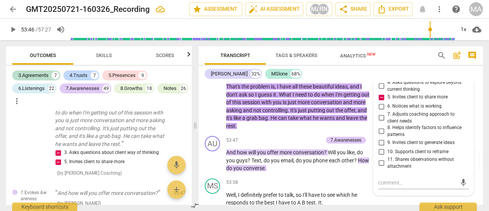
scroll to position [10759, 0]
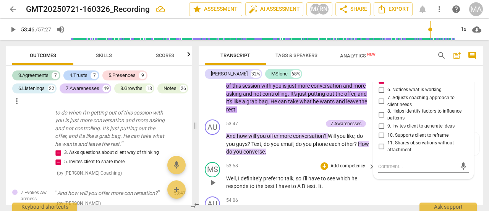
click at [314, 177] on div "MS play_arrow pause 53:58 + Add competency keyboard_arrow_right Well , I defini…" at bounding box center [341, 176] width 284 height 34
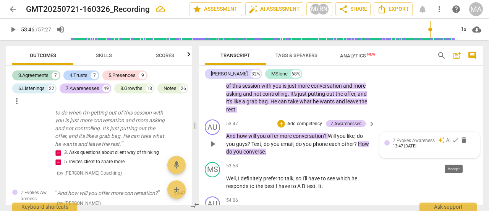
click at [455, 144] on span "check" at bounding box center [456, 140] width 8 height 8
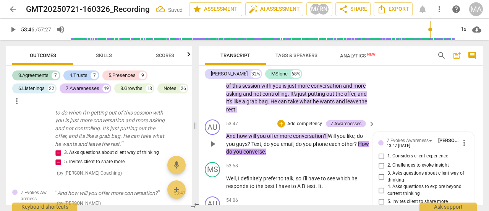
scroll to position [10920, 0]
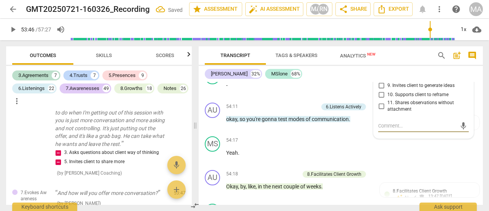
type textarea "1"
type textarea "1 q"
type textarea "1 qu"
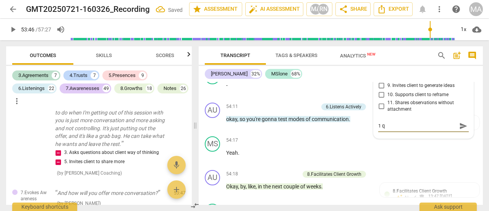
type textarea "1 qu"
type textarea "1 que"
type textarea "1 ques"
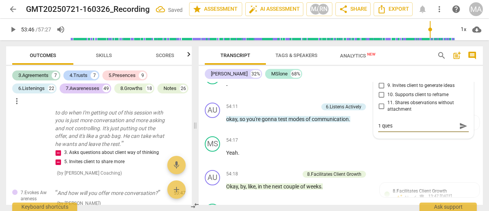
type textarea "1 que"
type textarea "1 qu"
type textarea "1 q"
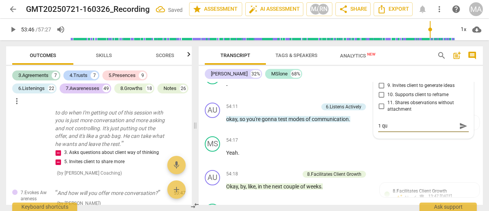
type textarea "1 q"
type textarea "1"
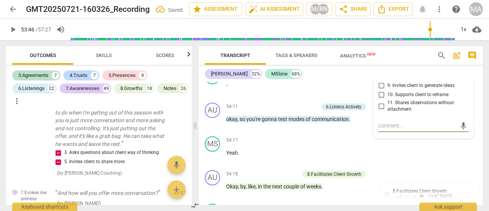
type textarea "a"
type textarea "as"
type textarea "ask"
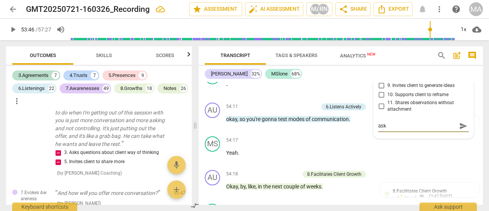
type textarea "ask"
type textarea "ask 1"
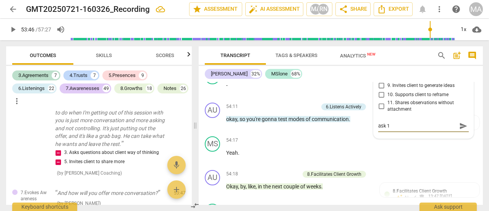
type textarea "ask 1 q"
type textarea "ask 1 qu"
type textarea "ask 1 que"
type textarea "ask 1 ques"
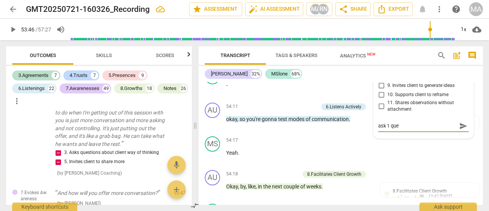
type textarea "ask 1 ques"
type textarea "ask 1 quest"
type textarea "ask 1 questio"
type textarea "ask 1 question"
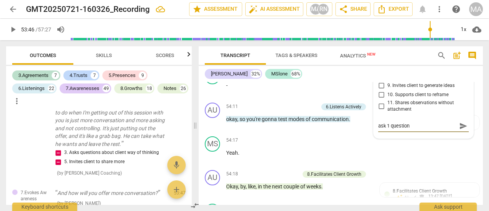
type textarea "ask 1 question a"
type textarea "ask 1 question at"
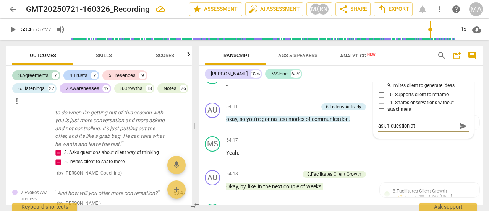
type textarea "ask 1 question at"
type textarea "ask 1 question at a"
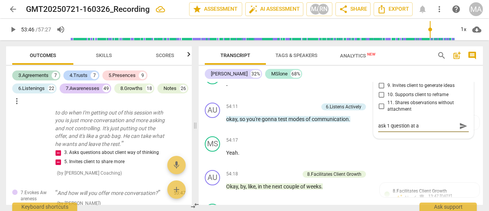
type textarea "ask 1 question at a t"
type textarea "ask 1 question at a ti"
type textarea "ask 1 question at a [PERSON_NAME]"
type textarea "ask 1 question at a time"
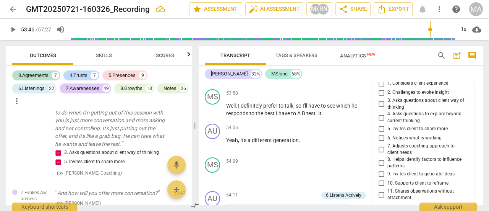
scroll to position [10843, 0]
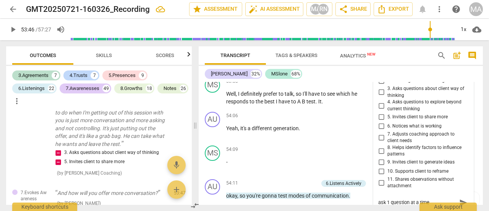
type textarea "ask 1 question at a time"
click at [380, 167] on input "9. Invites client to generate ideas" at bounding box center [381, 161] width 12 height 9
checkbox input "true"
click at [284, 120] on div "54:06 + Add competency keyboard_arrow_right" at bounding box center [301, 116] width 150 height 8
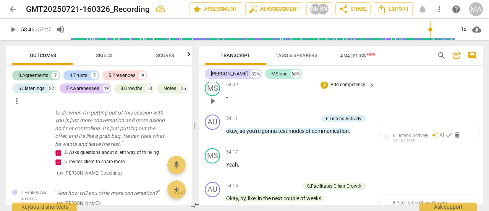
scroll to position [10920, 0]
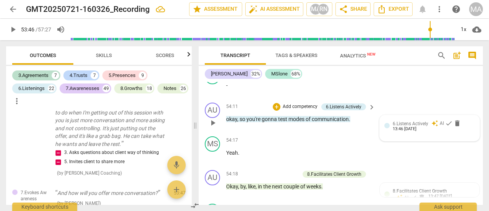
click at [417, 132] on div "13:46 [DATE]" at bounding box center [405, 129] width 24 height 5
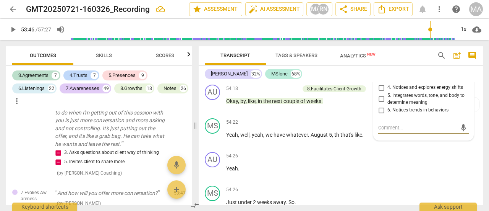
scroll to position [10967, 0]
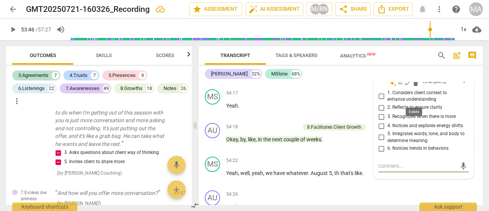
click at [414, 87] on span "delete" at bounding box center [416, 83] width 8 height 8
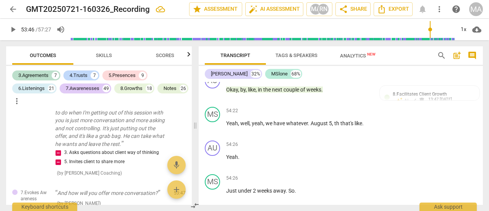
scroll to position [11005, 0]
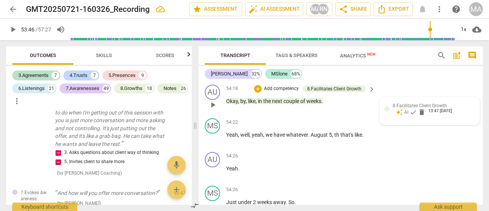
click at [403, 108] on span "8.Facilitates Client Growth" at bounding box center [420, 105] width 54 height 5
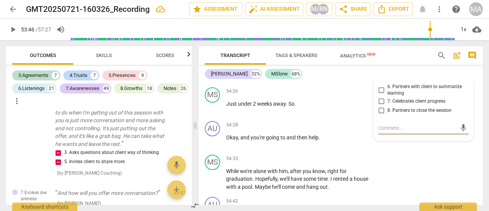
scroll to position [11065, 0]
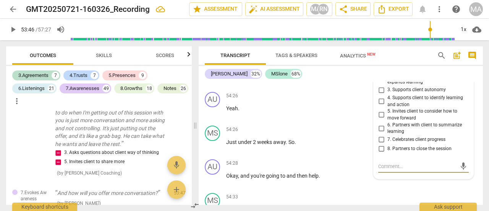
click at [379, 119] on input "5. Invites client to consider how to move forward" at bounding box center [381, 114] width 12 height 9
checkbox input "true"
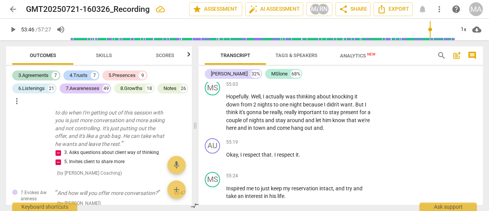
scroll to position [11333, 0]
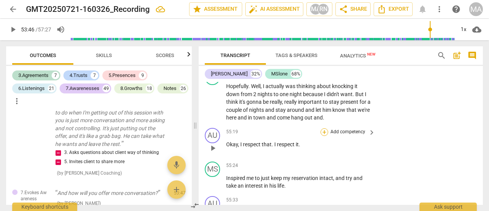
click at [325, 136] on div "+" at bounding box center [325, 132] width 8 height 8
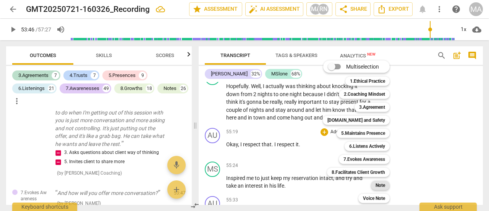
click at [374, 182] on div "Note" at bounding box center [380, 184] width 19 height 9
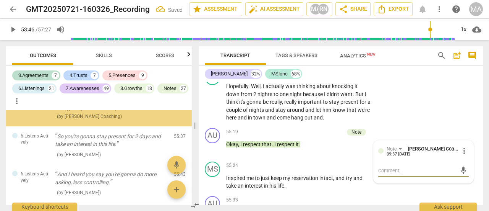
scroll to position [7972, 0]
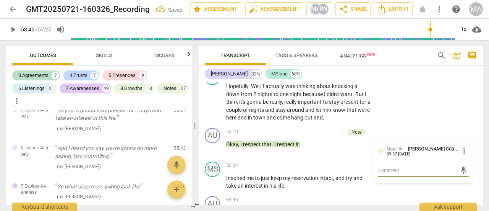
type textarea "l"
type textarea "le"
type textarea "lea"
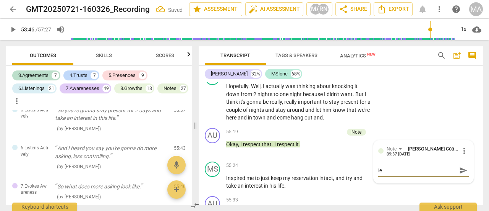
type textarea "lea"
type textarea "leav"
type textarea "leave"
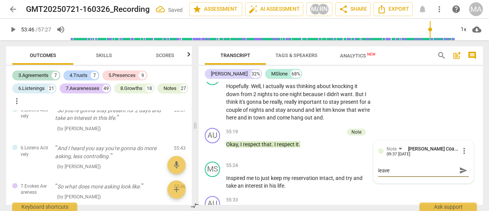
type textarea "leave"
type textarea "leave j"
type textarea "leave ji"
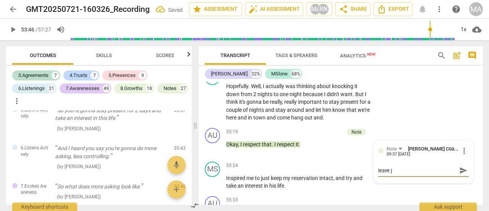
type textarea "leave ji"
type textarea "leave jid"
type textarea "leave jidg"
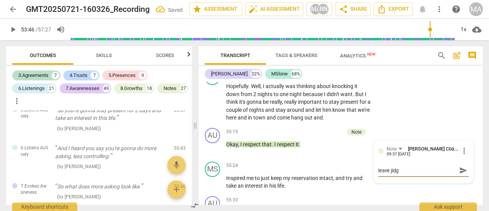
type textarea "leave jid"
type textarea "leave ji"
type textarea "leave j"
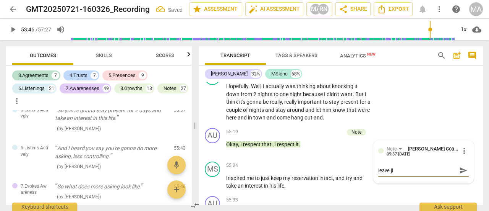
type textarea "leave j"
type textarea "leave ju"
type textarea "leave jud"
type textarea "leave judg"
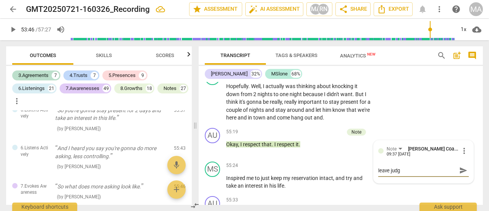
type textarea "leave judgm"
type textarea "leave judgme"
type textarea "leave judgmen"
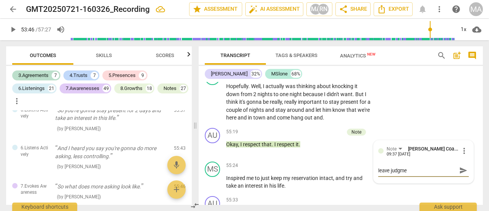
type textarea "leave judgmen"
type textarea "leave judgment"
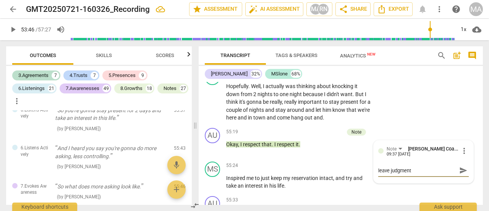
type textarea "leave judgment o"
type textarea "leave judgment ou"
type textarea "leave judgment out"
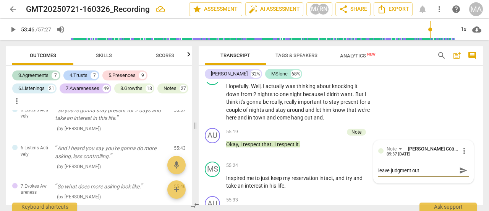
type textarea "leave judgment out"
type textarea "leave judgment out o"
type textarea "leave judgment out of"
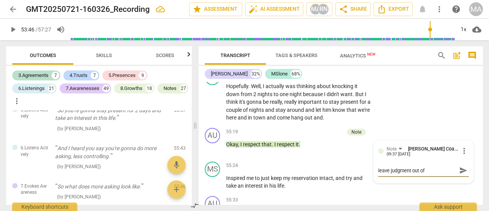
type textarea "leave judgment out of"
type textarea "leave judgment out of c"
type textarea "leave judgment out of co"
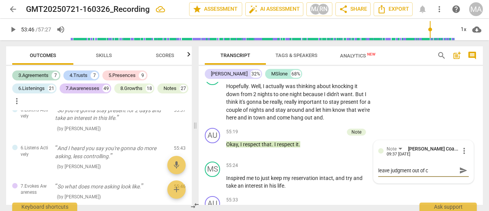
type textarea "leave judgment out of co"
type textarea "leave judgment out of coa"
type textarea "leave judgment out of coac"
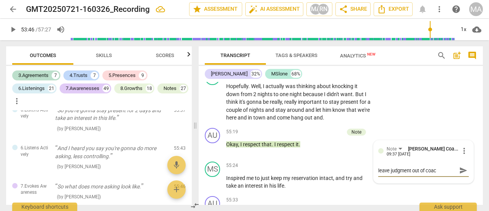
type textarea "leave judgment out of coach"
type textarea "leave judgment out of coachi"
type textarea "leave judgment out of coachin"
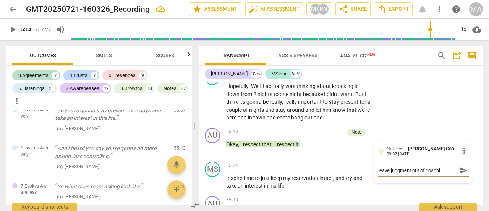
type textarea "leave judgment out of coachin"
type textarea "leave judgment out of coaching"
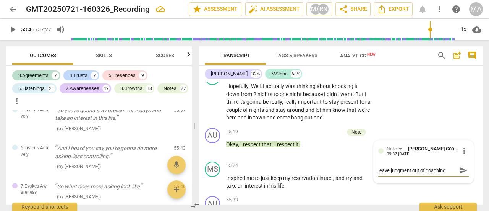
type textarea "leave judgment out of coaching c"
type textarea "leave judgment out of coaching co"
type textarea "leave judgment out of coaching cov"
type textarea "leave judgment out of coaching co"
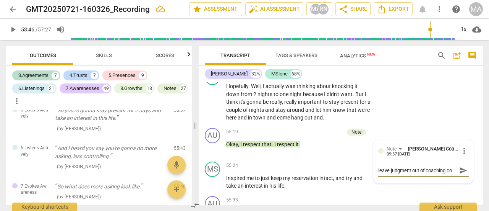
type textarea "leave judgment out of coaching con"
type textarea "leave judgment out of coaching conv"
type textarea "leave judgment out of coaching conve"
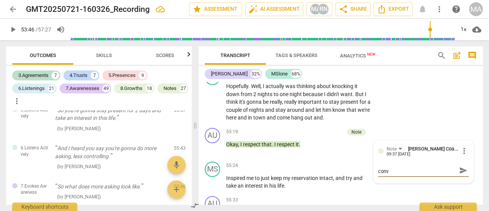
type textarea "leave judgment out of coaching conve"
type textarea "leave judgment out of coaching [PERSON_NAME]"
type textarea "leave judgment out of coaching convers"
type textarea "leave judgment out of coaching conversa"
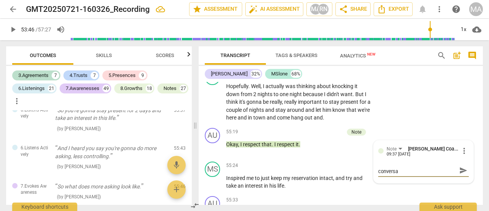
type textarea "leave judgment out of coaching conversat"
type textarea "leave judgment out of coaching conversati"
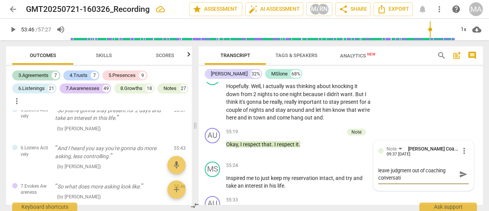
type textarea "leave judgment out of coaching conversatio"
type textarea "leave judgment out of coaching conversation"
type textarea "leave judgment out of coaching conversations"
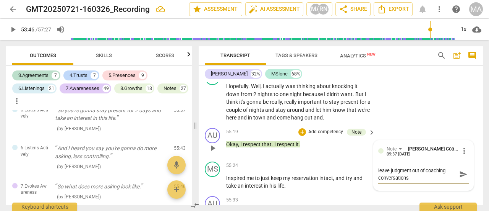
drag, startPoint x: 463, startPoint y: 192, endPoint x: 456, endPoint y: 189, distance: 6.7
click at [463, 178] on span "send" at bounding box center [463, 174] width 8 height 8
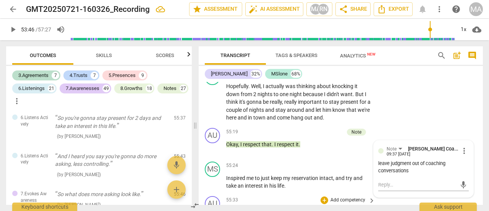
scroll to position [11371, 0]
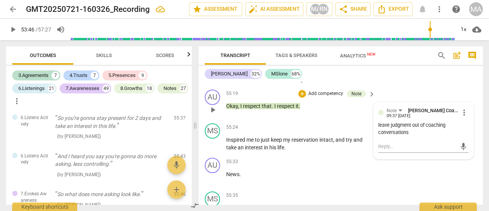
click at [411, 136] on div "leave judgment out of coaching conversations" at bounding box center [423, 129] width 91 height 15
click at [393, 153] on div "mic" at bounding box center [423, 146] width 91 height 12
click at [389, 150] on textarea at bounding box center [417, 146] width 78 height 7
type textarea "o"
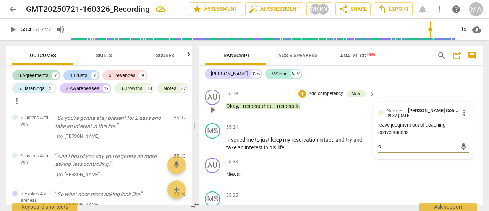
type textarea "op"
type textarea "opp"
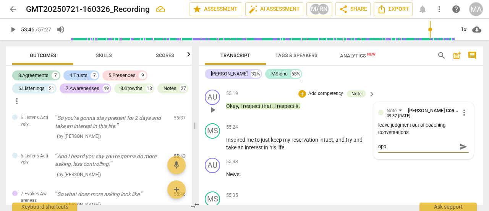
type textarea "opp"
type textarea "opp t"
type textarea "opp to"
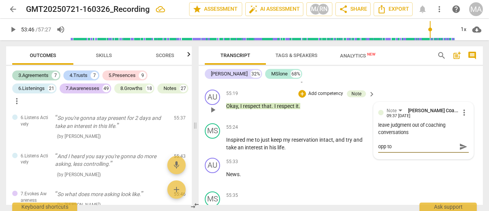
type textarea "opp to"
type textarea "opp to a"
type textarea "opp to ask"
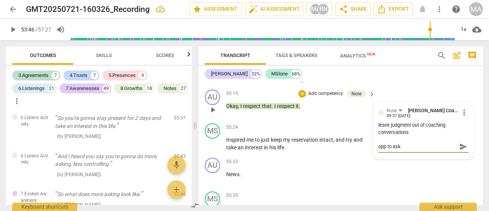
type textarea "opp to ask"
type textarea "opp to ask w"
type textarea "opp to ask wh"
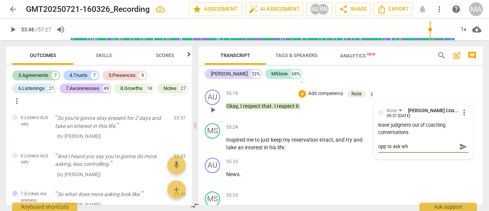
type textarea "opp to ask wha"
type textarea "opp to ask what"
type textarea "opp to ask what'"
type textarea "opp to ask what's"
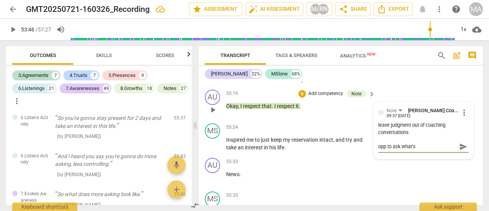
type textarea "opp to ask what's"
type textarea "opp to ask what's i"
type textarea "opp to ask what's im"
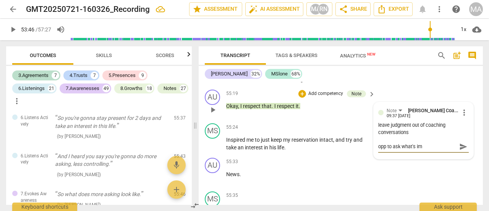
type textarea "opp to ask what's imp"
type textarea "opp to ask what's impo"
type textarea "opp to ask what's impor"
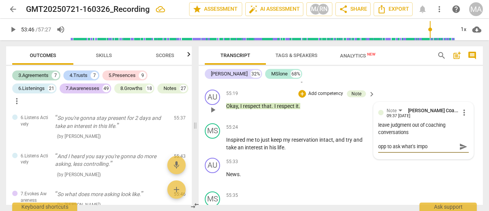
type textarea "opp to ask what's impor"
type textarea "opp to ask what's import"
type textarea "opp to ask what's importa"
type textarea "opp to ask what's importan"
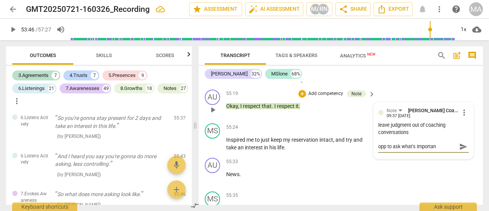
type textarea "opp to ask what's important"
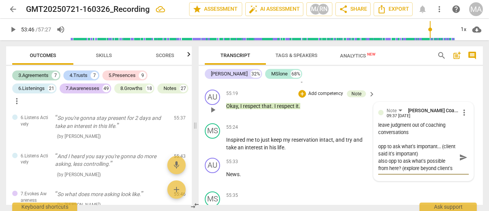
scroll to position [6, 0]
click at [459, 161] on span "send" at bounding box center [463, 157] width 8 height 8
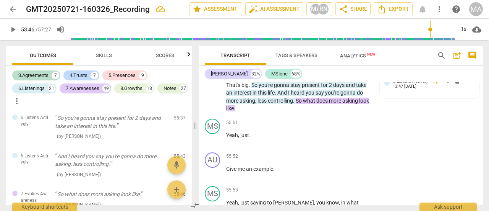
scroll to position [11524, 0]
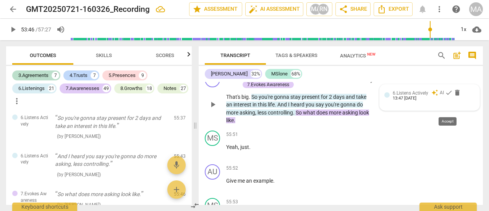
click at [445, 96] on span "check" at bounding box center [449, 93] width 8 height 8
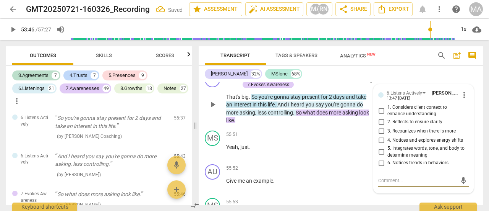
click at [378, 127] on input "2. Reflects to ensure clarity" at bounding box center [381, 121] width 12 height 9
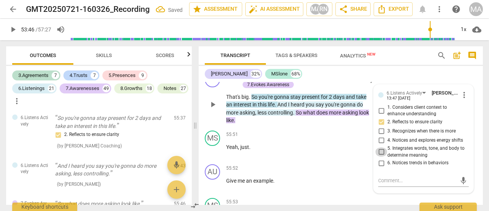
click at [380, 156] on input "5. Integrates words, tone, and body to determine meaning" at bounding box center [381, 151] width 12 height 9
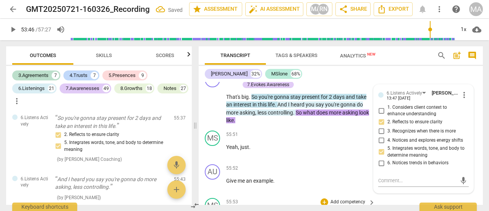
click at [261, 88] on div "7.Evokes Awareness" at bounding box center [268, 84] width 42 height 7
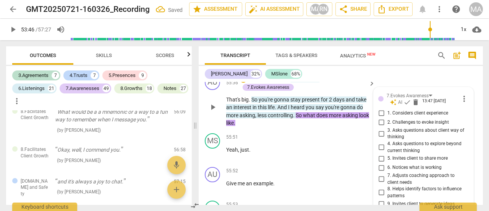
scroll to position [11533, 0]
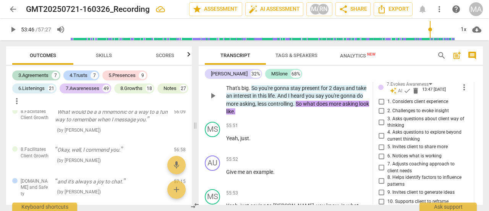
click at [378, 140] on input "4. Asks questions to explore beyond current thinking" at bounding box center [381, 135] width 12 height 9
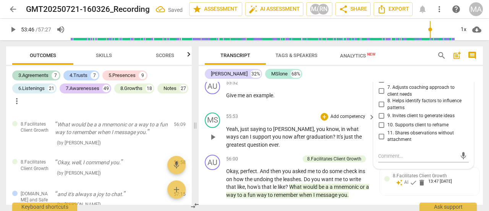
scroll to position [11647, 0]
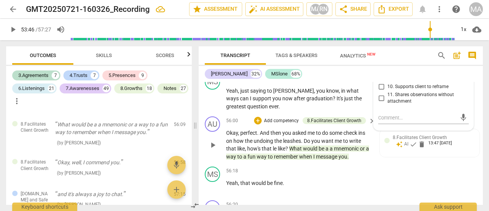
click at [213, 149] on span "play_arrow" at bounding box center [212, 144] width 9 height 9
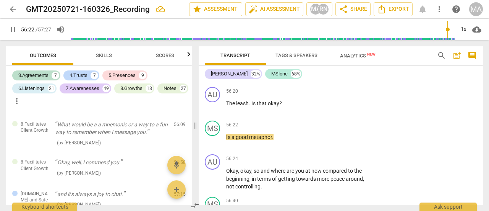
scroll to position [11762, 0]
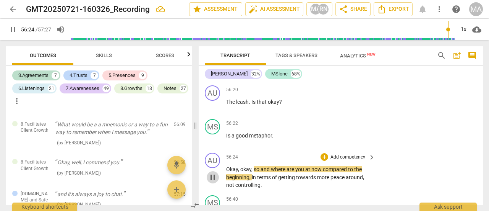
click at [209, 182] on span "pause" at bounding box center [212, 176] width 9 height 9
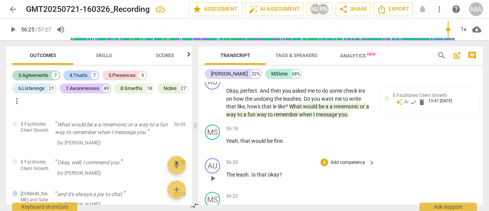
scroll to position [11685, 0]
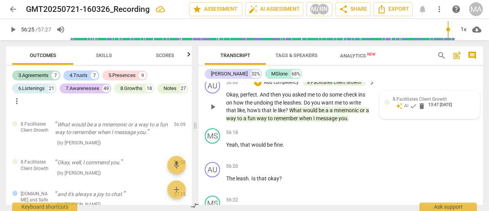
click at [386, 119] on div "8.Facilitates Client Growth auto_awesome AI check delete 13:47 [DATE]" at bounding box center [430, 105] width 100 height 28
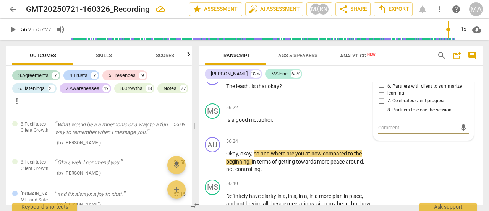
scroll to position [11739, 0]
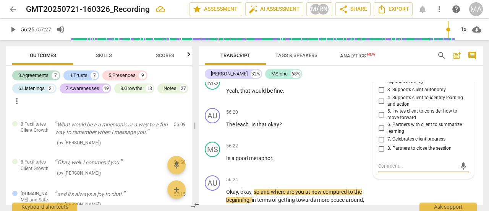
click at [380, 119] on input "5. Invites client to consider how to move forward" at bounding box center [381, 114] width 12 height 9
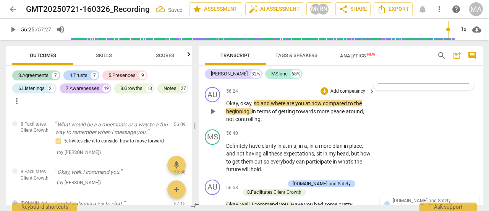
scroll to position [11816, 0]
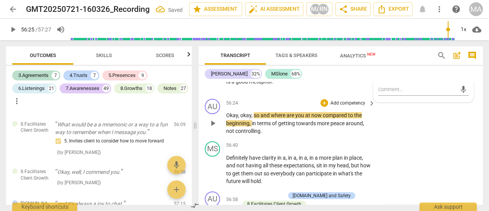
click at [334, 107] on p "Add competency" at bounding box center [348, 103] width 36 height 7
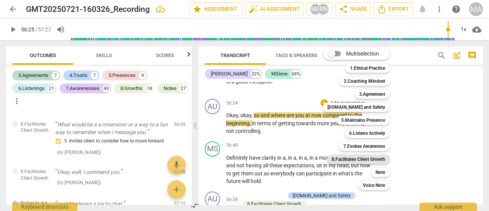
click at [358, 163] on b "8.Facilitates Client Growth" at bounding box center [359, 158] width 54 height 9
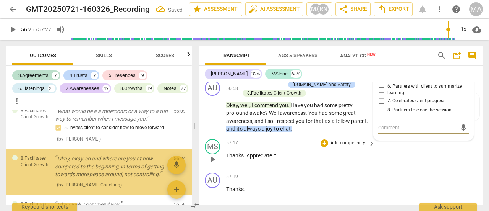
scroll to position [8212, 0]
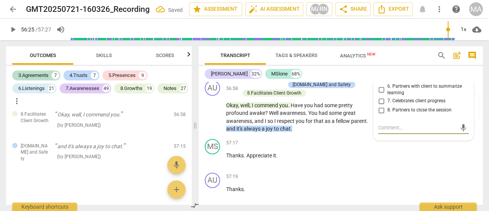
click at [380, 94] on input "6. Partners with client to summarize learning" at bounding box center [381, 89] width 12 height 9
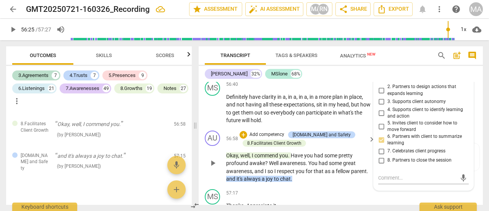
scroll to position [11888, 0]
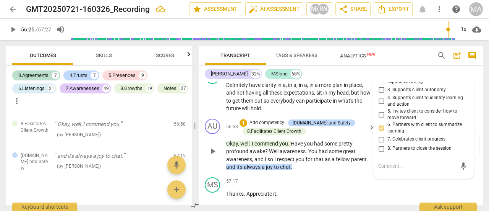
click at [217, 156] on span "play_arrow" at bounding box center [212, 150] width 9 height 9
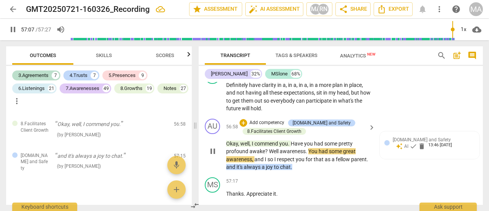
click at [215, 156] on span "pause" at bounding box center [212, 150] width 9 height 9
click at [263, 135] on div "8.Facilitates Client Growth" at bounding box center [274, 131] width 54 height 7
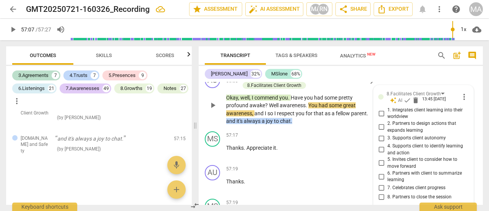
scroll to position [11944, 0]
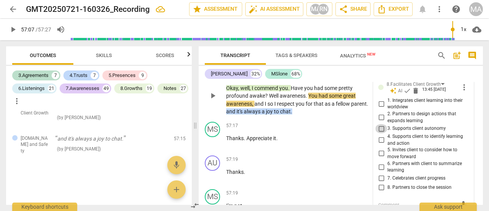
click at [382, 133] on input "3. Supports client autonomy" at bounding box center [381, 128] width 12 height 9
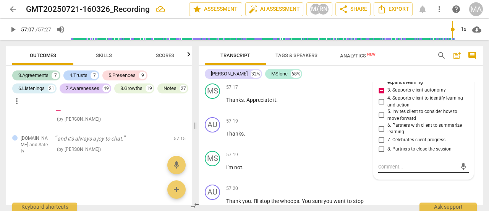
click at [392, 170] on textarea at bounding box center [417, 166] width 78 height 7
drag, startPoint x: 465, startPoint y: 185, endPoint x: 427, endPoint y: 170, distance: 40.3
click at [465, 175] on span "send" at bounding box center [463, 170] width 11 height 9
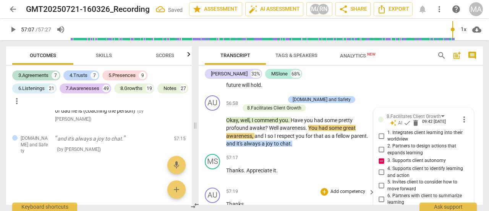
scroll to position [11884, 0]
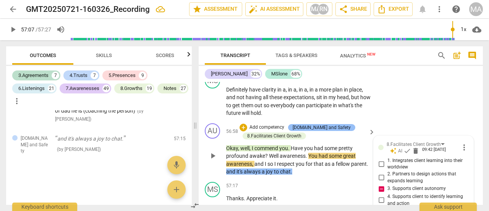
click at [310, 131] on div "[DOMAIN_NAME] and Safety" at bounding box center [322, 127] width 58 height 7
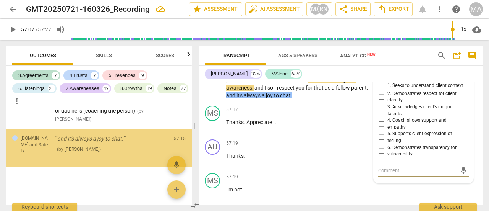
scroll to position [11883, 0]
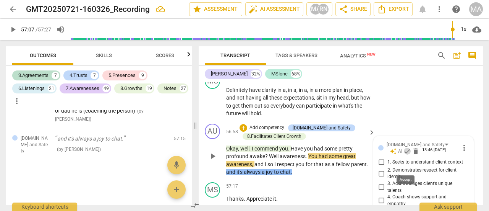
click at [407, 155] on span "check" at bounding box center [408, 151] width 8 height 8
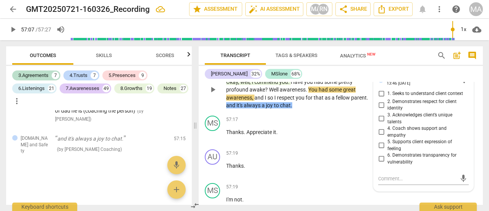
scroll to position [11960, 0]
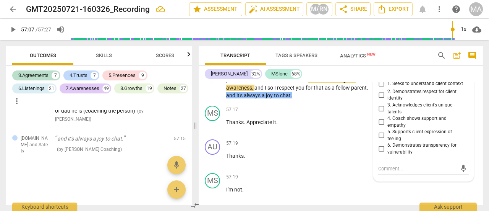
click at [380, 127] on input "4. Coach shows support and empathy" at bounding box center [381, 121] width 12 height 9
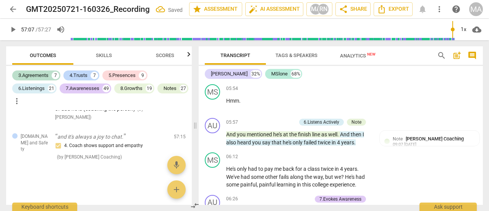
scroll to position [0, 0]
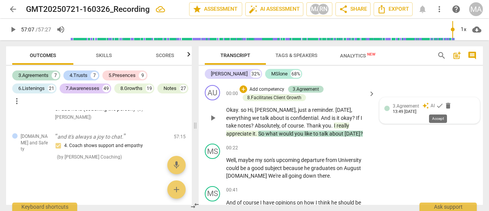
click at [436, 107] on span "check" at bounding box center [440, 106] width 8 height 8
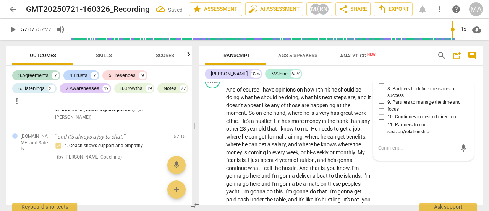
scroll to position [75, 0]
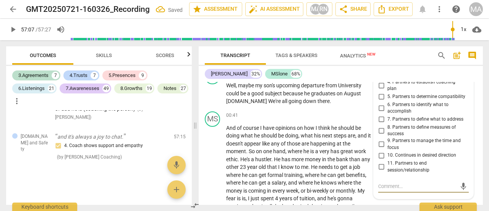
click at [381, 104] on input "6. Partners to identify what to accomplish" at bounding box center [381, 107] width 12 height 9
click at [380, 103] on input "6. Partners to identify what to accomplish" at bounding box center [381, 107] width 12 height 9
click at [382, 115] on input "7. Partners to define what to address" at bounding box center [381, 119] width 12 height 9
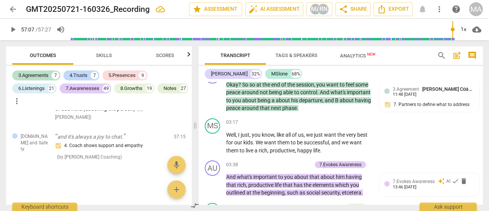
scroll to position [459, 0]
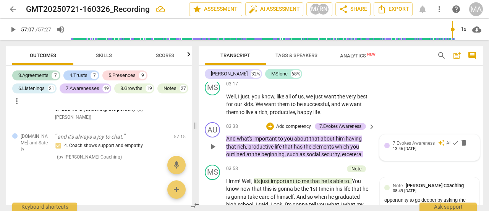
click at [416, 146] on span "7.Evokes Awareness" at bounding box center [414, 142] width 42 height 5
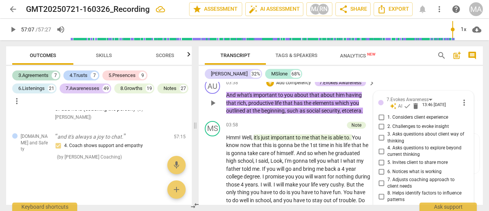
scroll to position [492, 0]
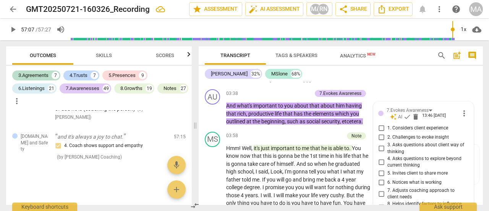
click at [379, 147] on input "3. Asks questions about client way of thinking" at bounding box center [381, 148] width 12 height 9
click at [382, 172] on input "5. Invites client to share more" at bounding box center [381, 173] width 12 height 9
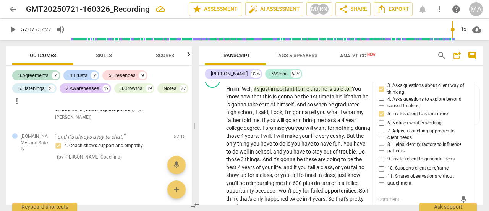
scroll to position [568, 0]
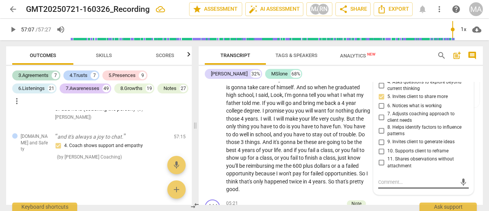
click at [394, 181] on textarea at bounding box center [417, 181] width 78 height 7
click at [463, 180] on span "send" at bounding box center [463, 182] width 8 height 8
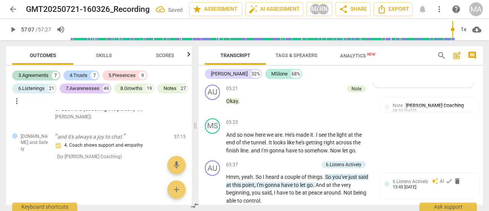
scroll to position [721, 0]
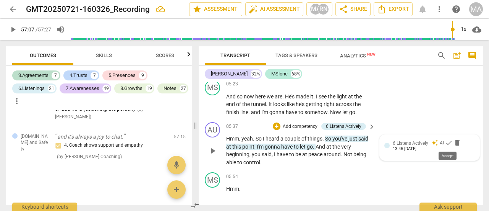
click at [449, 142] on span "check" at bounding box center [449, 143] width 8 height 8
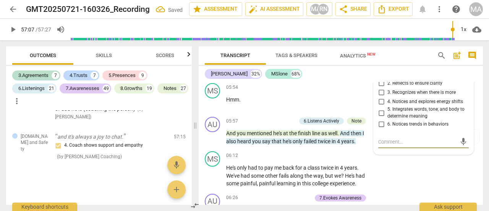
scroll to position [772, 0]
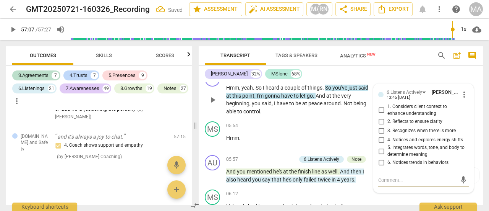
click at [380, 120] on input "2. Reflects to ensure clarity" at bounding box center [381, 121] width 12 height 9
click at [330, 133] on div "05:54 + Add competency keyboard_arrow_right Hmm ." at bounding box center [301, 135] width 150 height 28
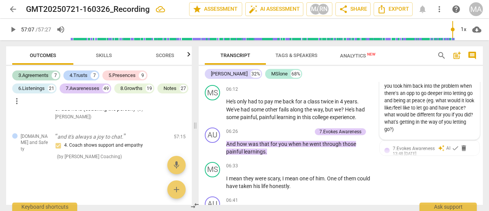
scroll to position [887, 0]
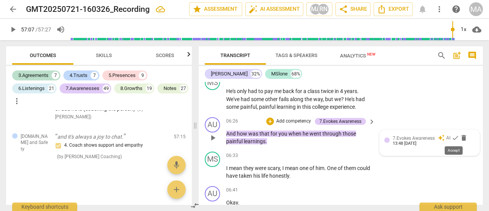
click at [453, 136] on span "check" at bounding box center [456, 138] width 8 height 8
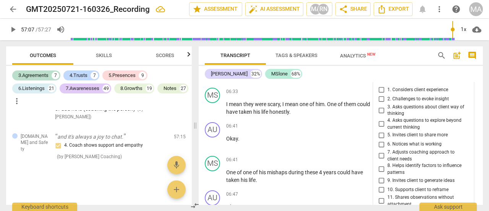
scroll to position [912, 0]
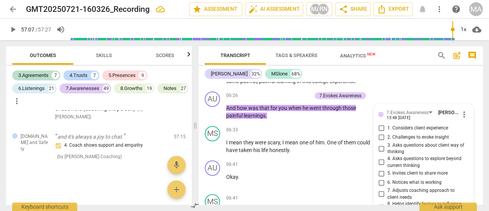
click at [380, 174] on input "5. Invites client to share more" at bounding box center [381, 173] width 12 height 9
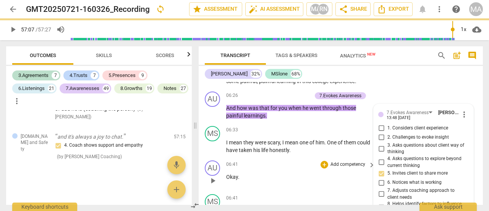
click at [398, 93] on div "AU play_arrow pause 06:26 + Add competency 7.Evokes Awareness keyboard_arrow_ri…" at bounding box center [341, 105] width 284 height 34
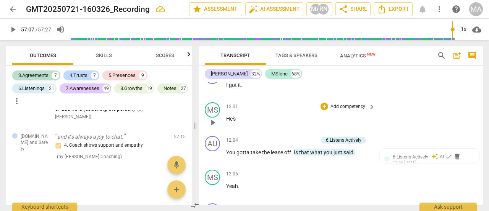
scroll to position [2059, 0]
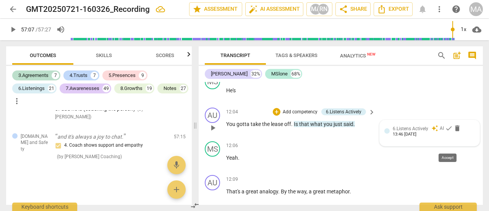
click at [448, 132] on span "check" at bounding box center [449, 128] width 8 height 8
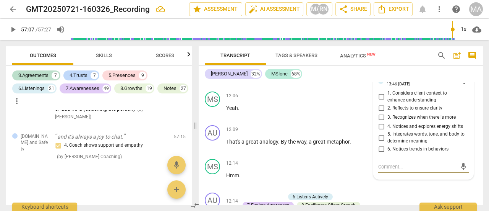
scroll to position [2109, 0]
click at [379, 112] on input "2. Reflects to ensure clarity" at bounding box center [381, 106] width 12 height 9
click at [381, 80] on div "[PERSON_NAME] 32% MSlone 68%" at bounding box center [341, 73] width 272 height 13
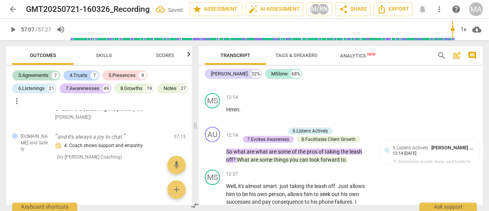
scroll to position [2186, 0]
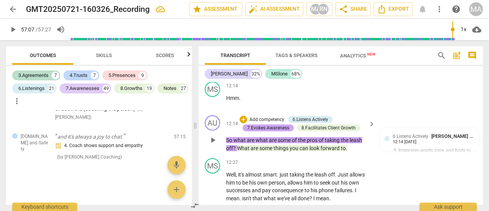
click at [266, 131] on div "7.Evokes Awareness" at bounding box center [268, 127] width 42 height 7
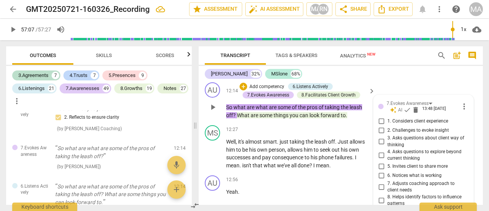
scroll to position [2231, 0]
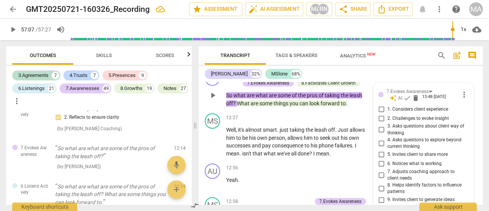
click at [380, 134] on input "3. Asks questions about client way of thinking" at bounding box center [381, 129] width 12 height 9
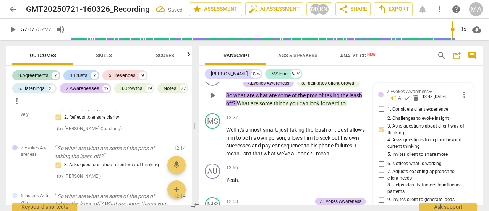
scroll to position [2269, 0]
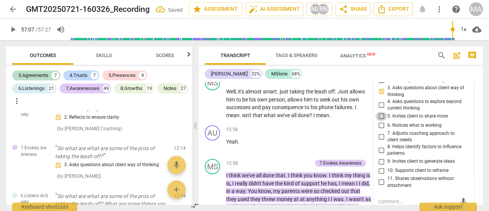
click at [380, 121] on input "5. Invites client to share more" at bounding box center [381, 116] width 12 height 9
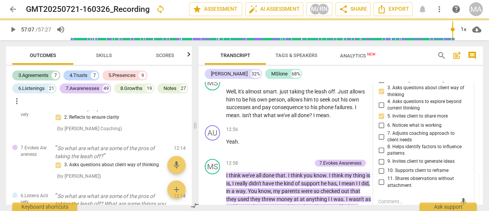
scroll to position [2192, 0]
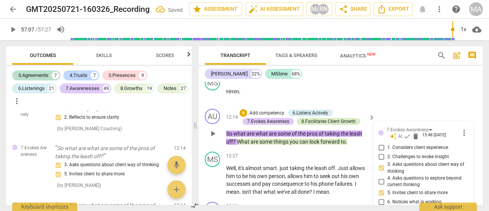
click at [312, 125] on div "8.Facilitates Client Growth" at bounding box center [329, 121] width 54 height 7
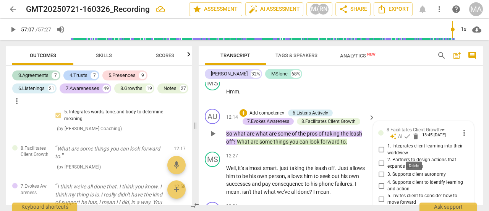
click at [416, 140] on span "delete" at bounding box center [416, 136] width 8 height 8
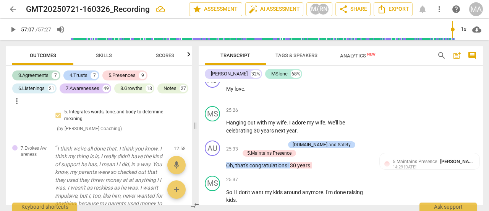
scroll to position [4524, 0]
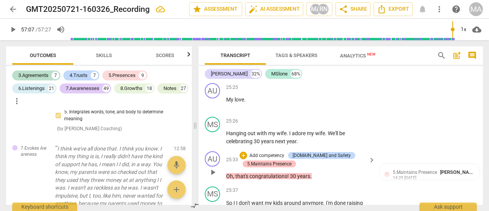
click at [264, 166] on div "5.Maintains Presence" at bounding box center [269, 163] width 44 height 7
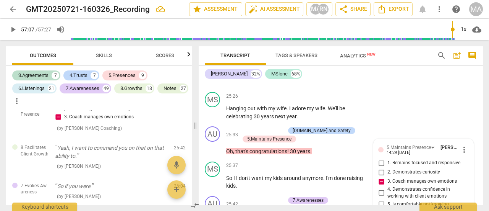
scroll to position [4560, 0]
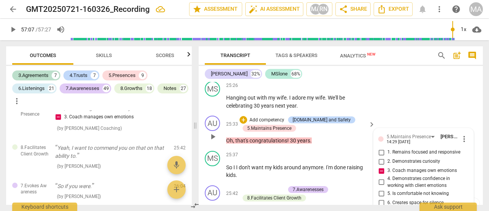
click at [462, 141] on span "more_vert" at bounding box center [464, 138] width 9 height 9
drag, startPoint x: 464, startPoint y: 152, endPoint x: 285, endPoint y: 30, distance: 216.8
click at [464, 151] on li "Delete" at bounding box center [469, 153] width 26 height 15
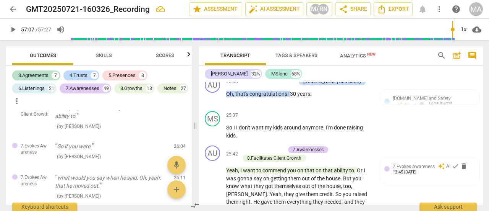
scroll to position [4636, 0]
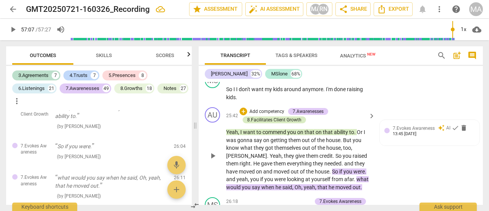
click at [271, 119] on div "8.Facilitates Client Growth" at bounding box center [274, 119] width 54 height 7
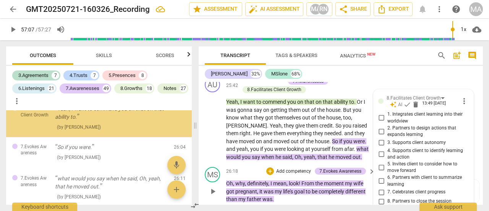
scroll to position [4642, 0]
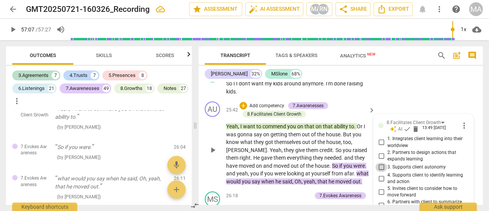
click at [381, 167] on input "3. Supports client autonomy" at bounding box center [381, 166] width 12 height 9
click at [380, 166] on input "3. Supports client autonomy" at bounding box center [381, 166] width 12 height 9
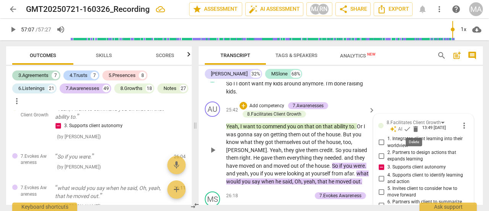
click at [413, 127] on span "delete" at bounding box center [416, 129] width 8 height 8
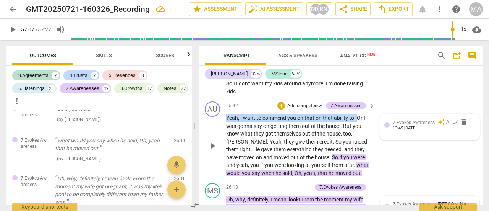
drag, startPoint x: 226, startPoint y: 119, endPoint x: 357, endPoint y: 119, distance: 131.1
click at [357, 119] on p "Yeah , I want to commend you on that on that ability to . Or I was gonna say on…" at bounding box center [298, 145] width 145 height 63
click at [364, 110] on div "+" at bounding box center [364, 108] width 8 height 8
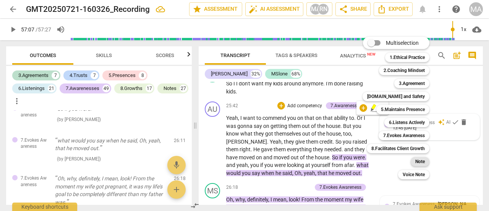
click at [419, 161] on b "Note" at bounding box center [421, 161] width 10 height 9
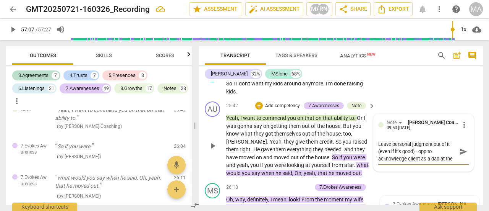
scroll to position [6, 0]
click at [459, 149] on span "send" at bounding box center [463, 151] width 8 height 8
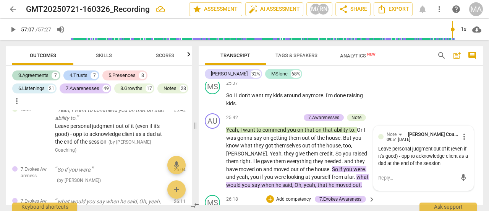
scroll to position [4642, 0]
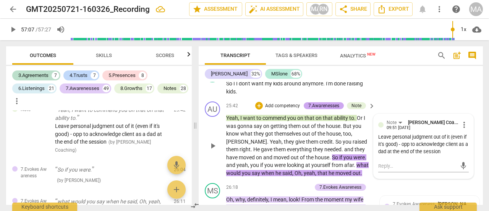
click at [320, 103] on div "7.Awarenesses" at bounding box center [323, 105] width 31 height 7
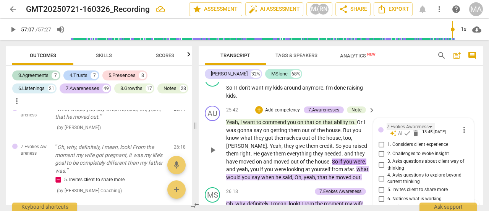
scroll to position [4676, 0]
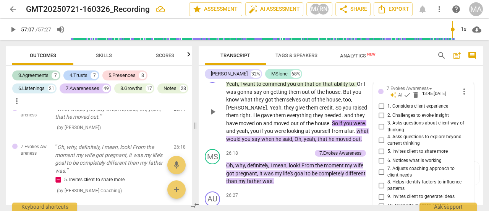
click at [380, 126] on input "3. Asks questions about client way of thinking" at bounding box center [381, 126] width 12 height 9
drag, startPoint x: 403, startPoint y: 96, endPoint x: 275, endPoint y: 114, distance: 129.3
click at [404, 96] on span "check" at bounding box center [408, 95] width 8 height 8
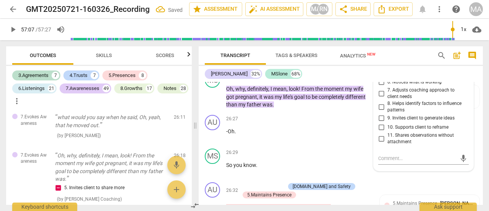
scroll to position [4714, 0]
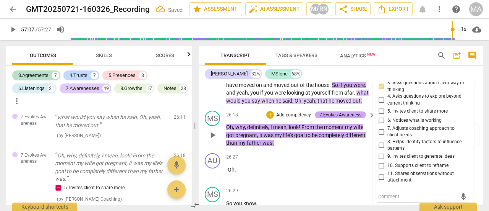
click at [334, 112] on div "7.Evokes Awareness" at bounding box center [341, 114] width 42 height 7
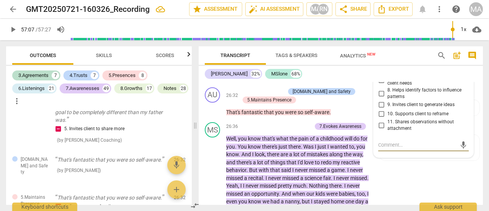
scroll to position [4853, 0]
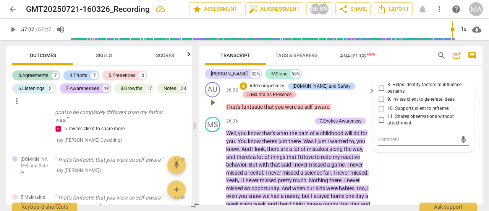
click at [256, 94] on div "5.Maintains Presence" at bounding box center [269, 94] width 44 height 7
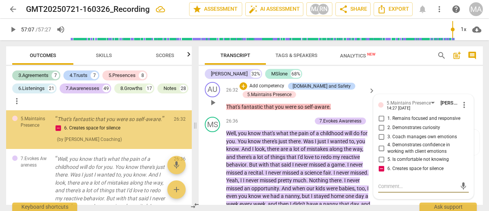
scroll to position [3672, 0]
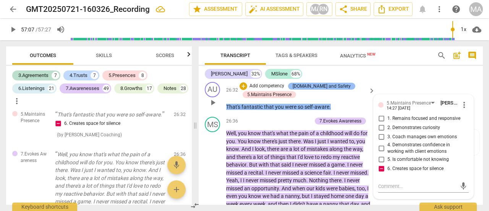
click at [297, 84] on div "[DOMAIN_NAME] and Safety" at bounding box center [322, 86] width 58 height 7
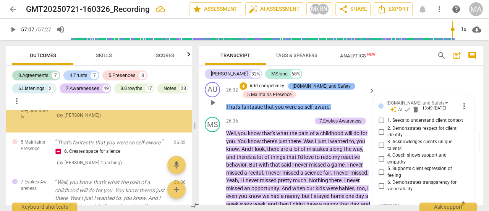
scroll to position [3636, 0]
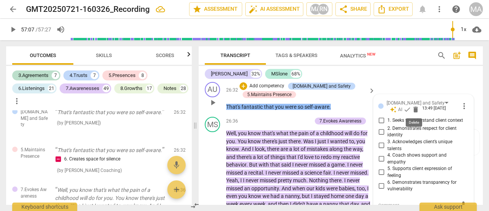
click at [413, 110] on span "delete" at bounding box center [416, 110] width 8 height 8
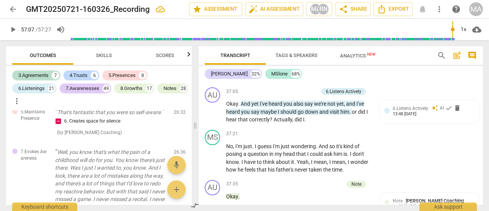
scroll to position [6726, 0]
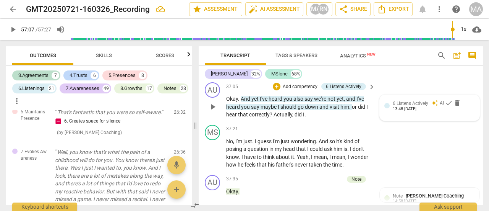
click at [403, 110] on div "13:48 [DATE]" at bounding box center [405, 109] width 24 height 5
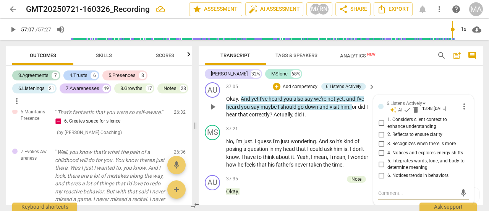
click at [381, 136] on input "2. Reflects to ensure clarity" at bounding box center [381, 134] width 12 height 9
drag, startPoint x: 392, startPoint y: 195, endPoint x: 383, endPoint y: 183, distance: 14.9
click at [392, 194] on textarea at bounding box center [417, 192] width 78 height 7
click at [462, 192] on span "send" at bounding box center [463, 192] width 8 height 8
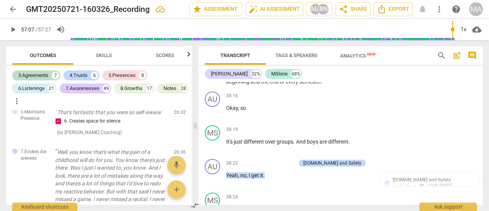
scroll to position [7070, 0]
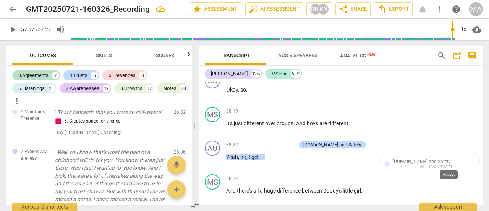
click at [417, 164] on span "check" at bounding box center [414, 168] width 8 height 8
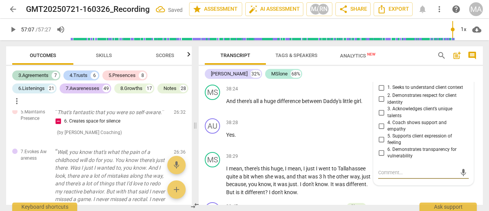
scroll to position [7148, 0]
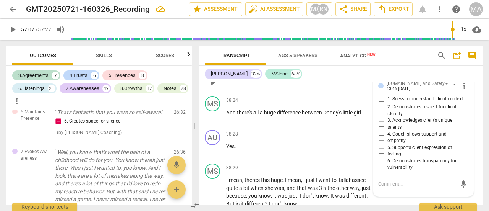
click at [379, 110] on input "2. Demonstrates respect for client identity" at bounding box center [381, 110] width 12 height 9
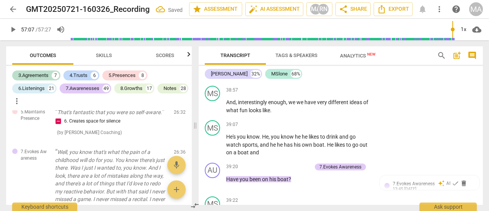
scroll to position [7415, 0]
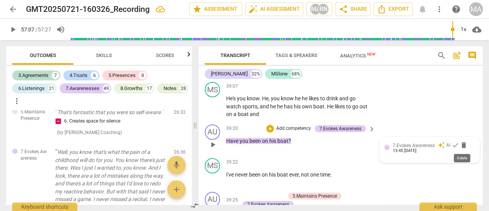
click at [461, 146] on span "delete" at bounding box center [464, 145] width 8 height 8
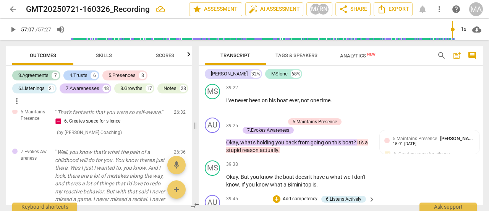
scroll to position [7527, 0]
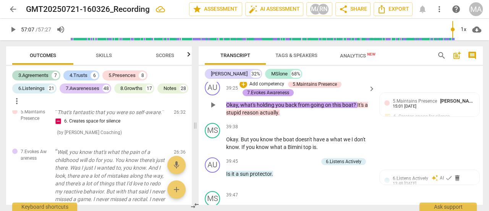
click at [258, 91] on div "7.Evokes Awareness" at bounding box center [268, 92] width 42 height 7
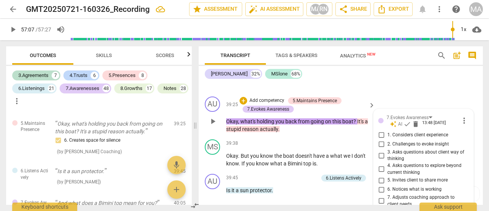
scroll to position [7520, 0]
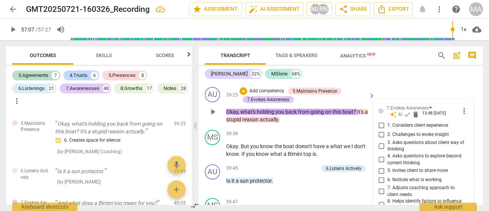
click at [380, 133] on input "2. Challenges to evoke insight" at bounding box center [381, 134] width 12 height 9
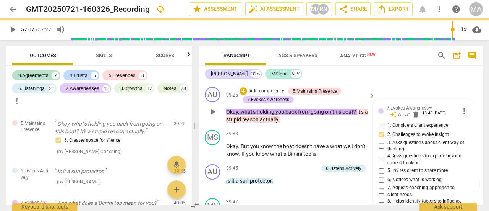
click at [382, 146] on input "3. Asks questions about client way of thinking" at bounding box center [381, 145] width 12 height 9
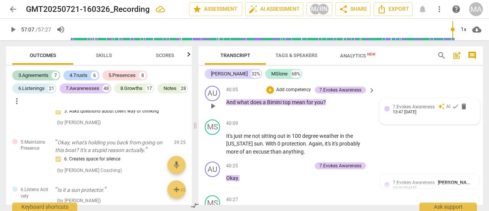
scroll to position [7750, 0]
click at [463, 107] on span "delete" at bounding box center [464, 106] width 8 height 8
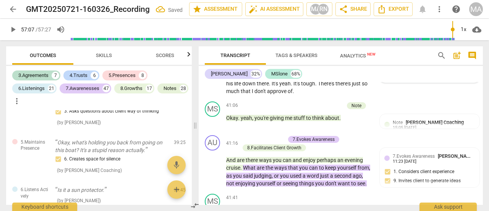
scroll to position [7975, 0]
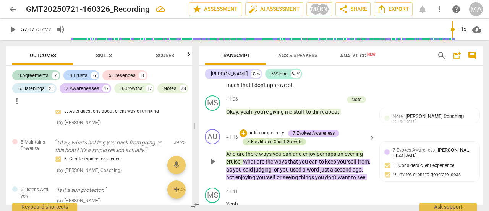
click at [265, 143] on div "8.Facilitates Client Growth" at bounding box center [274, 141] width 54 height 7
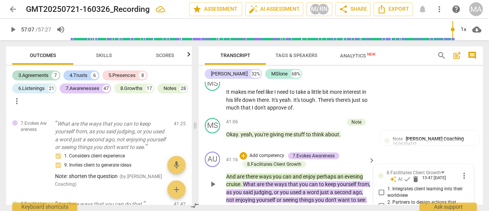
scroll to position [8029, 0]
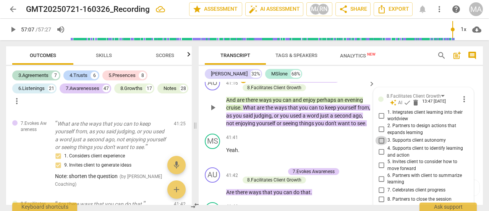
click at [381, 141] on input "3. Supports client autonomy" at bounding box center [381, 140] width 12 height 9
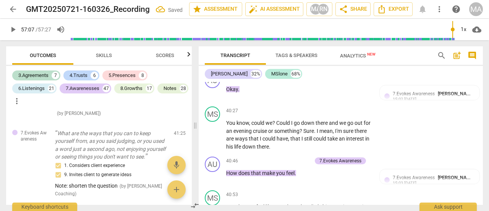
scroll to position [7991, 0]
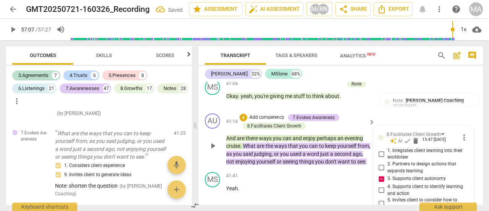
click at [378, 178] on input "3. Supports client autonomy" at bounding box center [381, 178] width 12 height 9
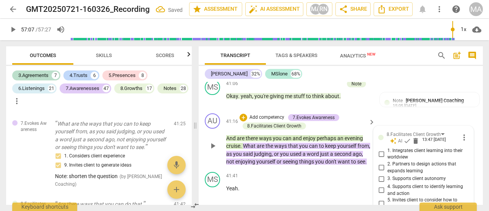
click at [461, 138] on span "more_vert" at bounding box center [464, 137] width 9 height 9
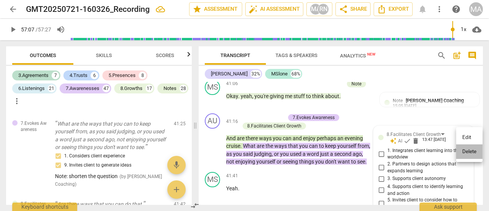
click at [467, 154] on li "Delete" at bounding box center [469, 151] width 26 height 15
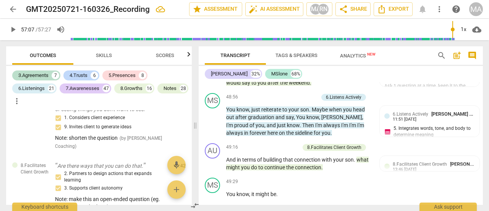
scroll to position [9979, 0]
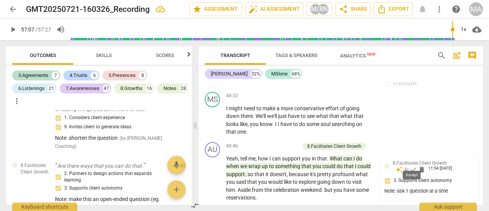
click at [414, 166] on div "Accept" at bounding box center [412, 174] width 18 height 19
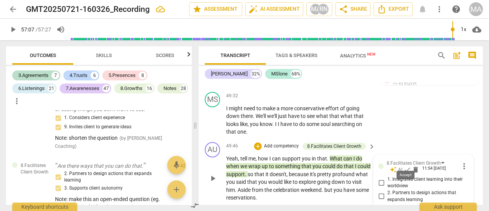
click at [404, 166] on span "check" at bounding box center [408, 170] width 8 height 8
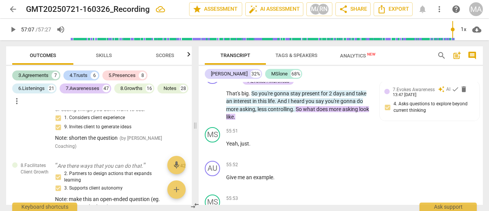
scroll to position [11508, 0]
click at [452, 93] on span "check" at bounding box center [456, 89] width 8 height 8
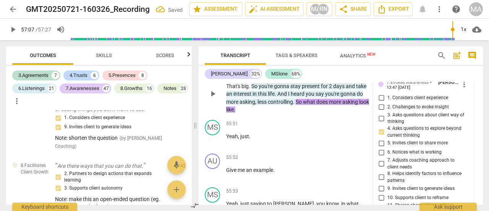
scroll to position [11503, 0]
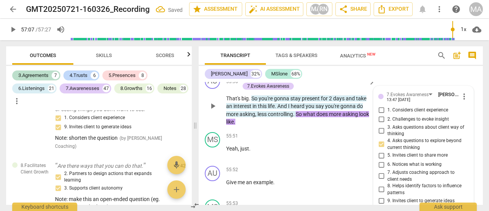
click at [333, 126] on p "That's big . So you're gonna stay present for 2 days and take an interest in th…" at bounding box center [298, 109] width 145 height 31
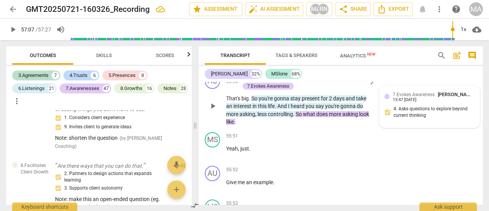
click at [303, 101] on span "present" at bounding box center [311, 98] width 19 height 6
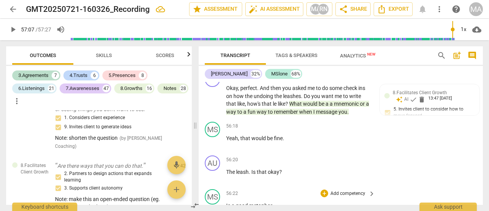
scroll to position [11656, 0]
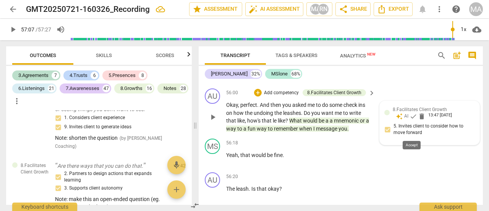
click at [413, 120] on span "check" at bounding box center [414, 116] width 8 height 8
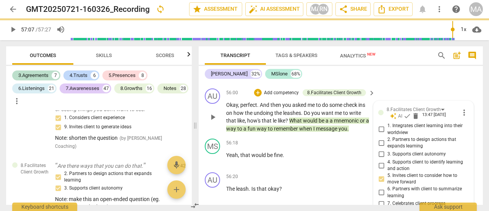
scroll to position [11758, 0]
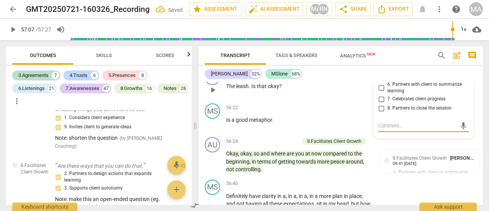
click at [334, 97] on div "56:20 + Add competency keyboard_arrow_right The leash . Is that okay ?" at bounding box center [301, 84] width 150 height 28
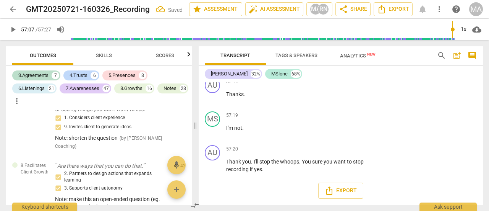
scroll to position [12017, 0]
click at [343, 193] on span "Export" at bounding box center [341, 190] width 32 height 9
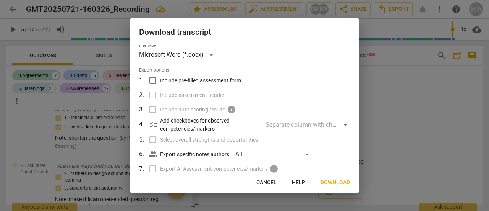
scroll to position [0, 0]
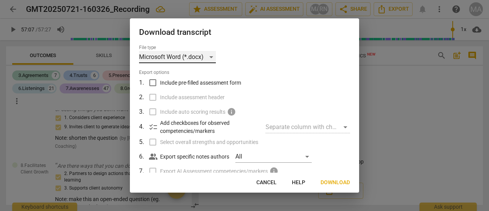
click at [211, 59] on div "Microsoft Word (*.docx)" at bounding box center [177, 57] width 77 height 12
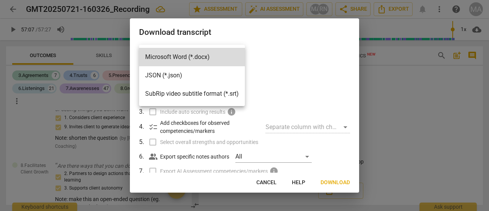
click at [211, 59] on li "Microsoft Word (*.docx)" at bounding box center [192, 57] width 106 height 18
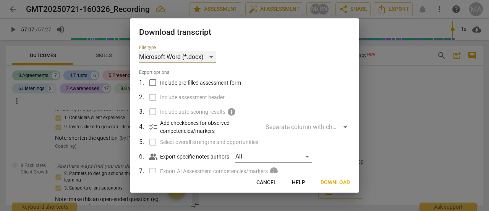
scroll to position [38, 0]
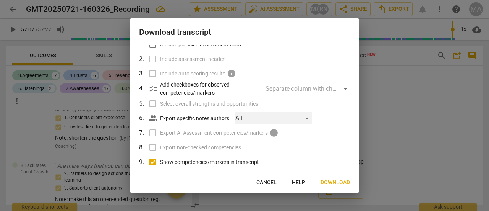
click at [301, 120] on div "All" at bounding box center [273, 118] width 76 height 12
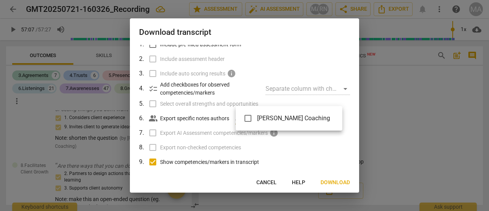
click at [184, 120] on div at bounding box center [244, 105] width 489 height 211
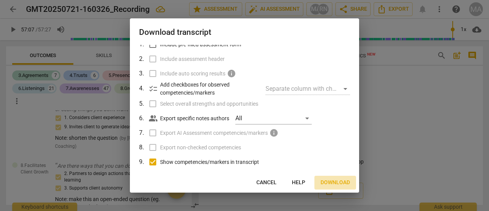
click at [334, 185] on span "Download" at bounding box center [335, 183] width 29 height 8
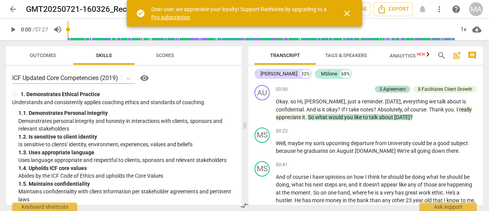
click at [349, 13] on span "close" at bounding box center [347, 13] width 9 height 9
